Goal: Obtain resource: Download file/media

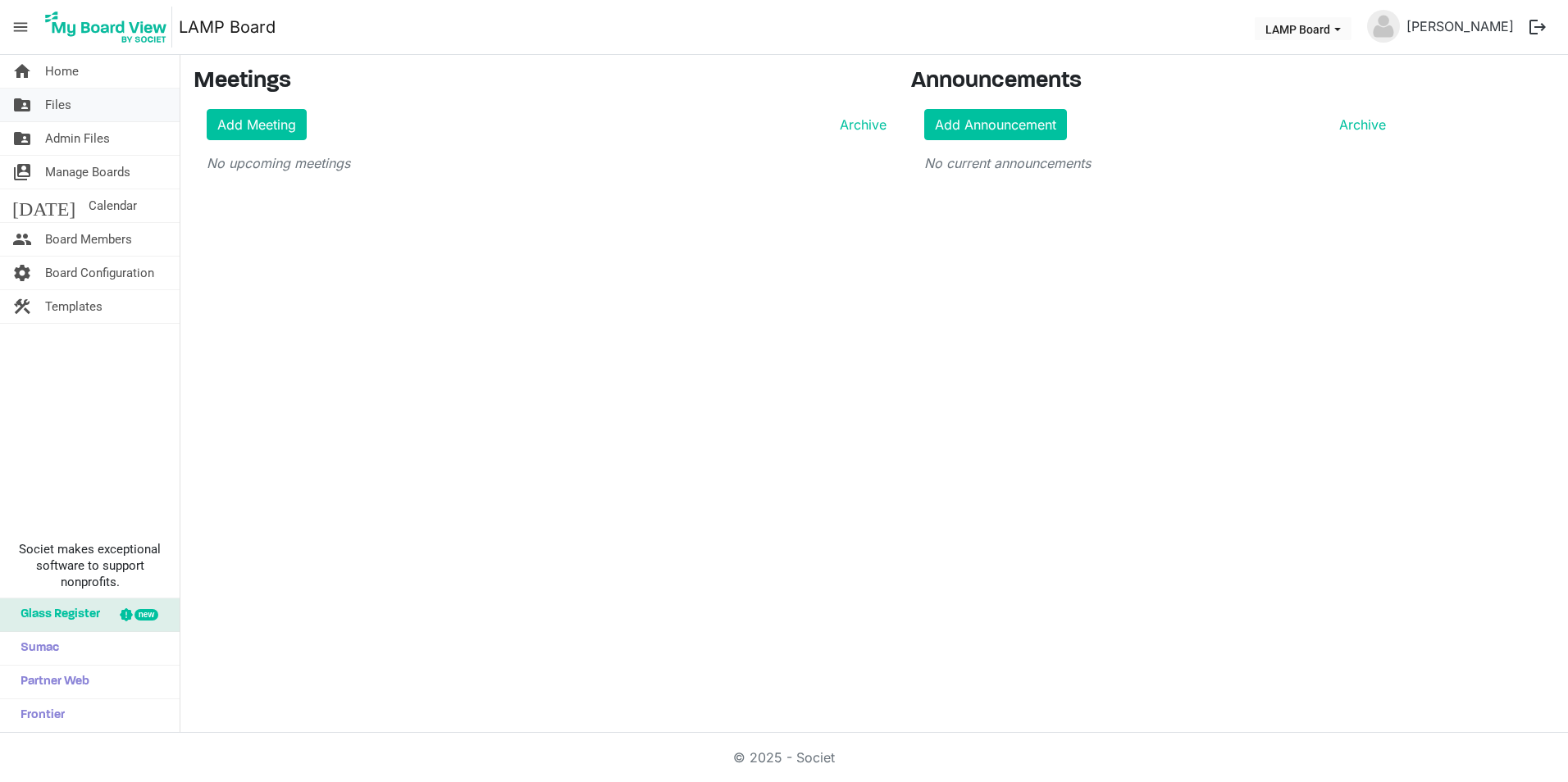
click at [56, 107] on span "Files" at bounding box center [58, 105] width 26 height 33
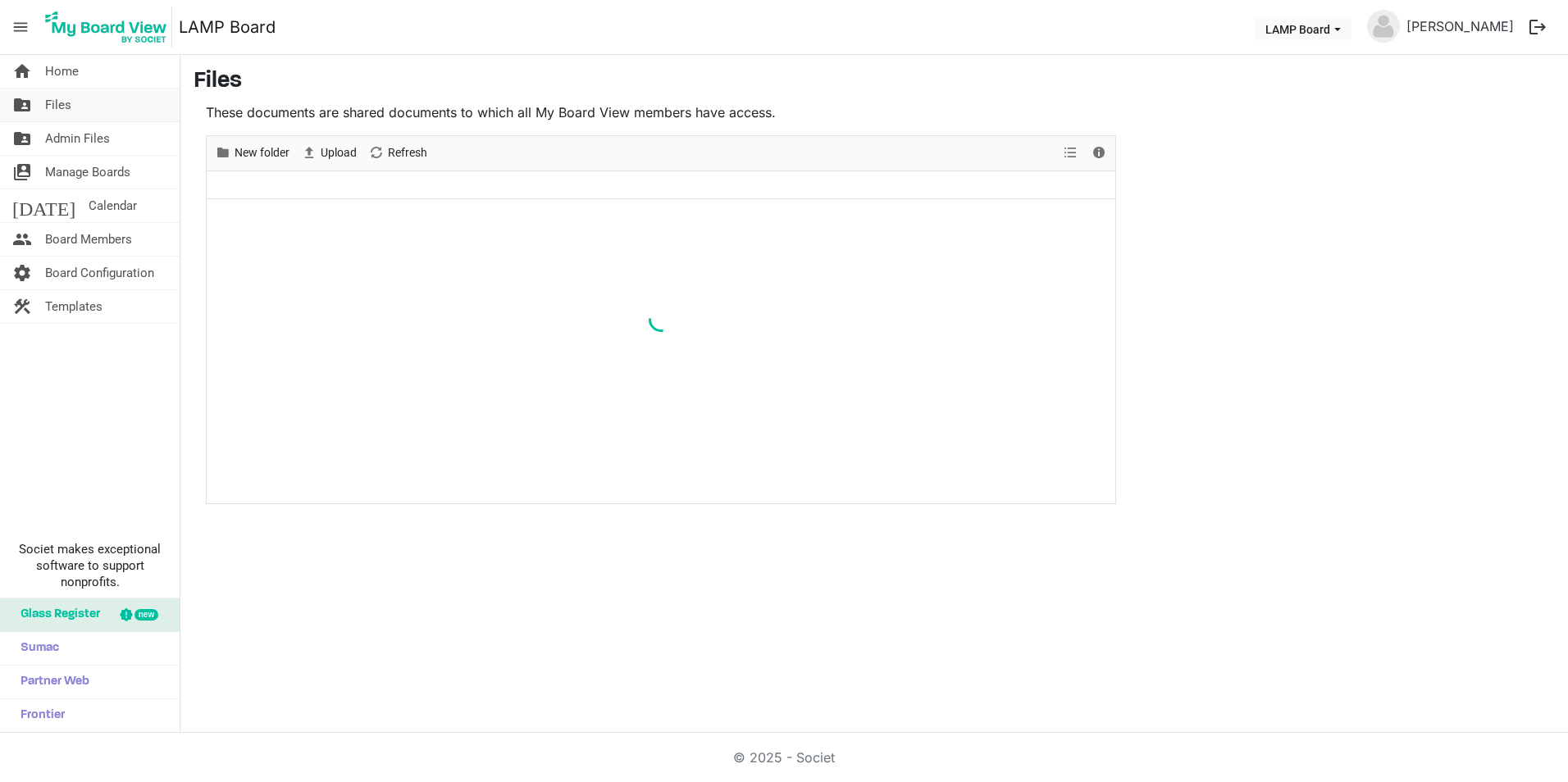
click at [50, 105] on span "Files" at bounding box center [58, 105] width 26 height 33
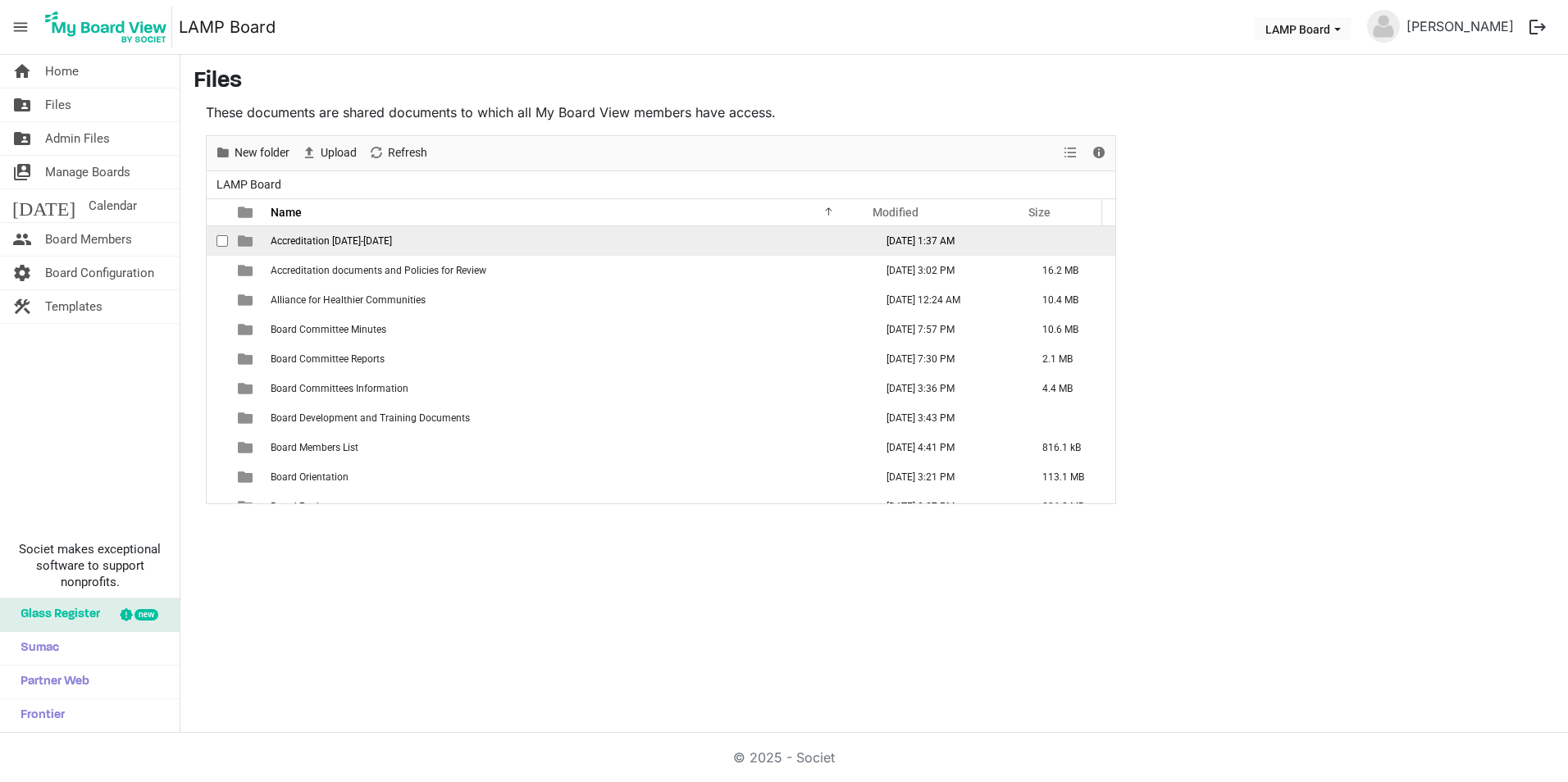
click at [363, 238] on span "Accreditation [DATE]-[DATE]" at bounding box center [332, 241] width 121 height 11
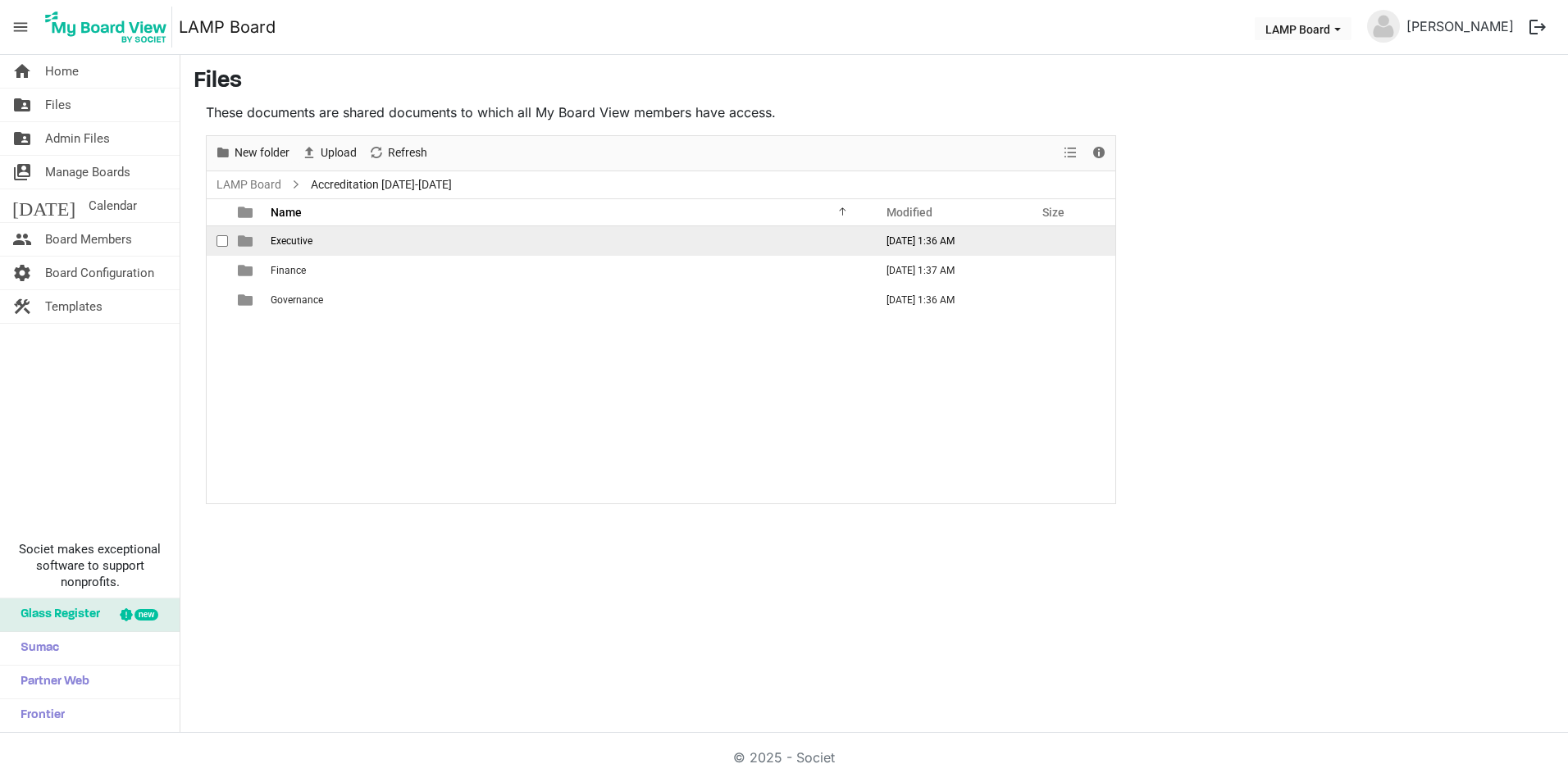
click at [322, 237] on td "Executive" at bounding box center [567, 241] width 604 height 30
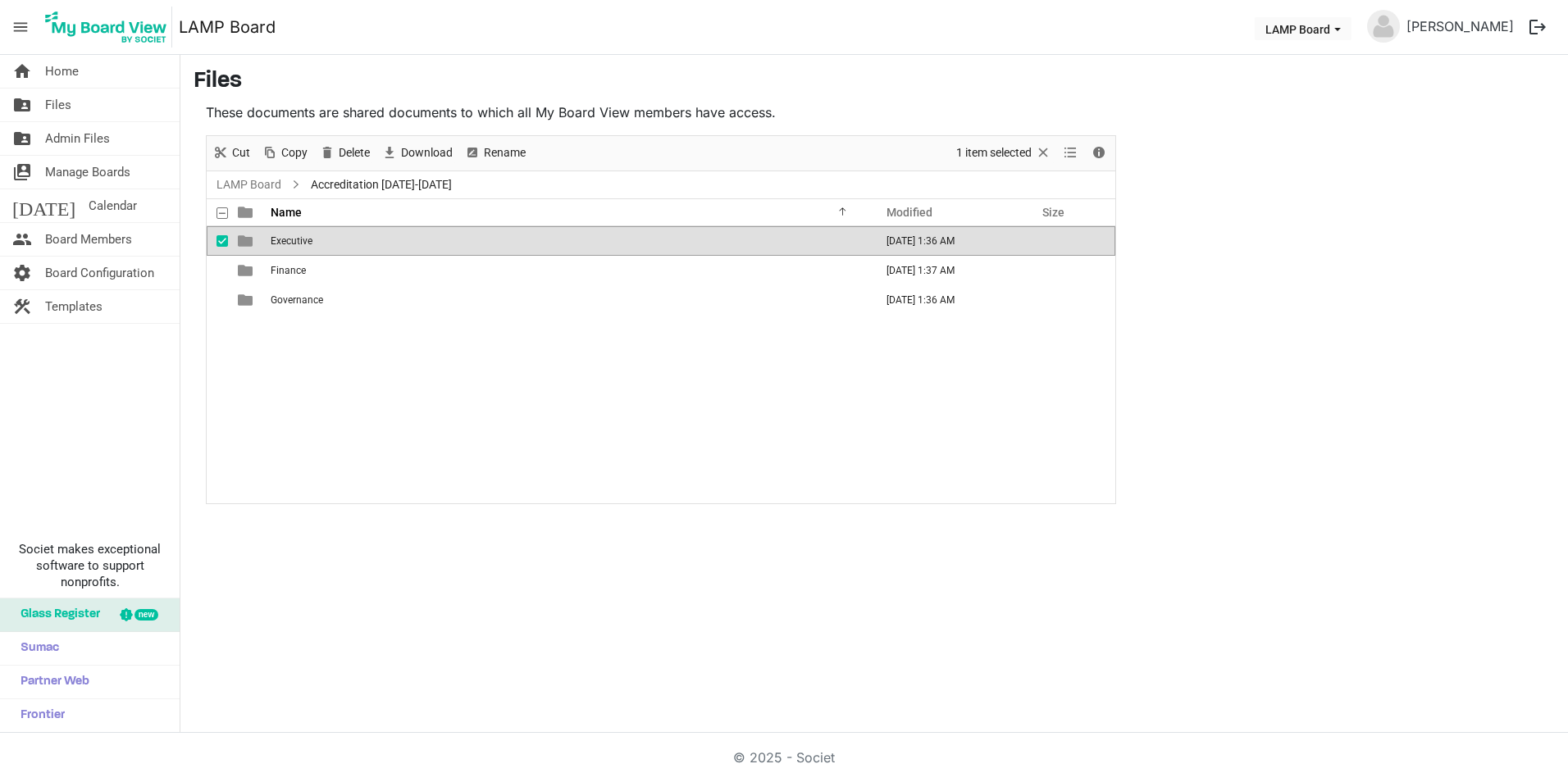
click at [322, 237] on td "Executive" at bounding box center [567, 241] width 604 height 30
